Goal: Transaction & Acquisition: Register for event/course

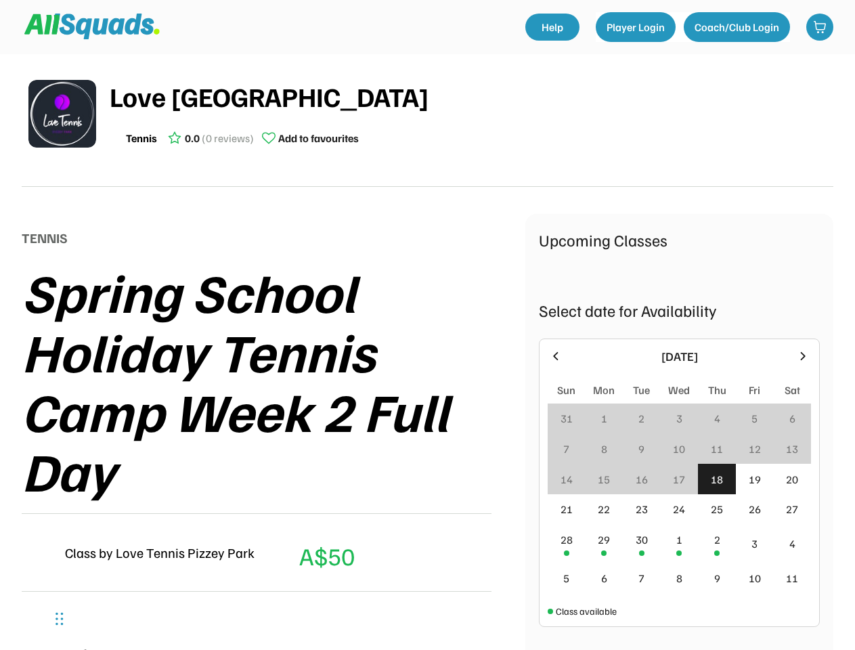
click at [427, 325] on div "Spring School Holiday Tennis Camp Week 2 Full Day" at bounding box center [274, 380] width 504 height 238
click at [427, 345] on div "Spring School Holiday Tennis Camp Week 2 Full Day" at bounding box center [274, 380] width 504 height 238
click at [427, 352] on div "Spring School Holiday Tennis Camp Week 2 Full Day" at bounding box center [274, 380] width 504 height 238
click at [427, 121] on div "Love Tennis Pizzey Park Tennis 0.0 (0 reviews) Add to favourites" at bounding box center [472, 114] width 724 height 76
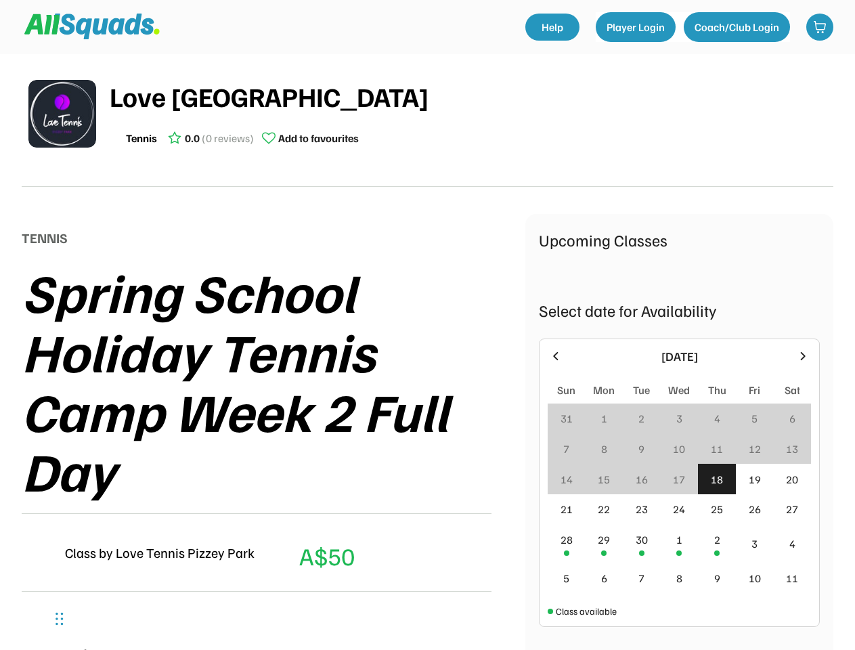
click at [62, 114] on img at bounding box center [62, 114] width 68 height 68
click at [471, 114] on div "Love [GEOGRAPHIC_DATA]" at bounding box center [472, 96] width 724 height 41
click at [471, 96] on div "Love [GEOGRAPHIC_DATA]" at bounding box center [472, 96] width 724 height 41
click at [471, 138] on div "Tennis 0.0 (0 reviews) Add to favourites" at bounding box center [472, 138] width 724 height 27
click at [141, 138] on div "Tennis" at bounding box center [141, 138] width 31 height 16
